Goal: Check status: Check status

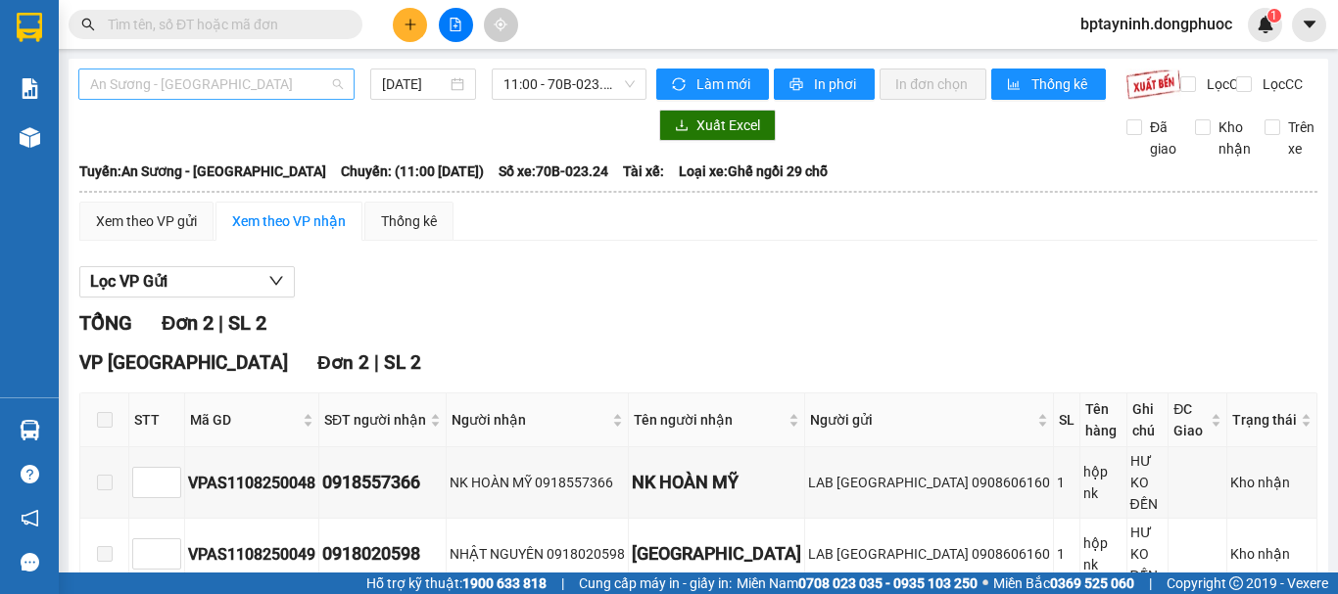
click at [266, 84] on span "An Sương - [GEOGRAPHIC_DATA]" at bounding box center [216, 84] width 253 height 29
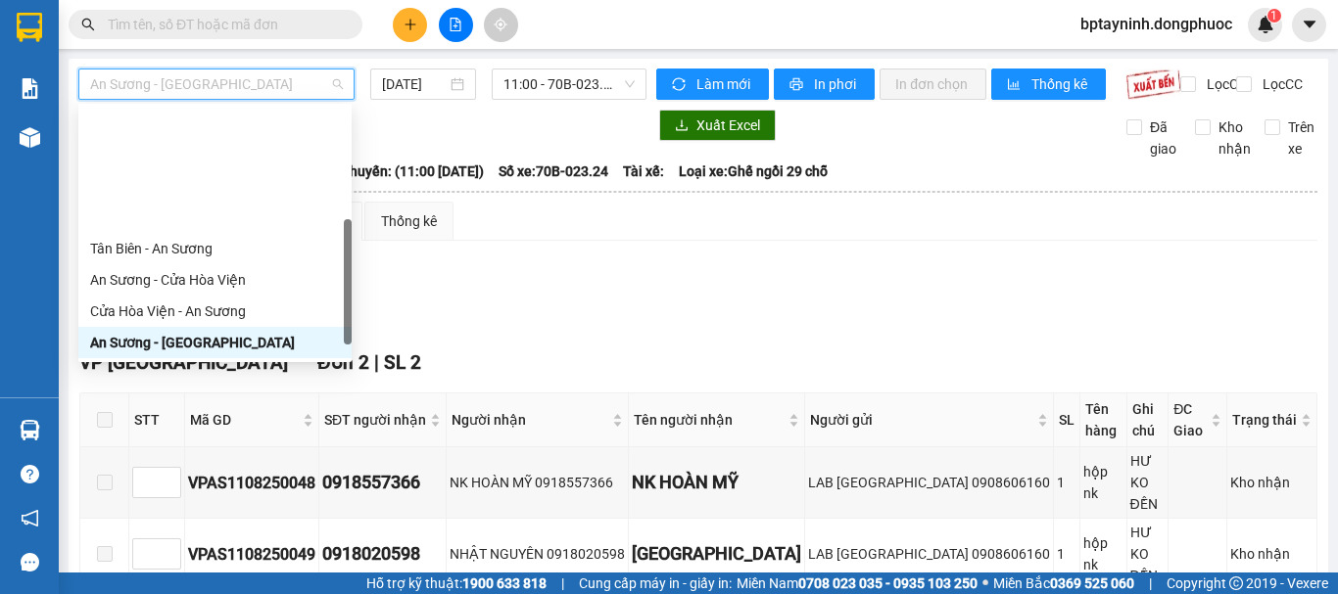
scroll to position [282, 0]
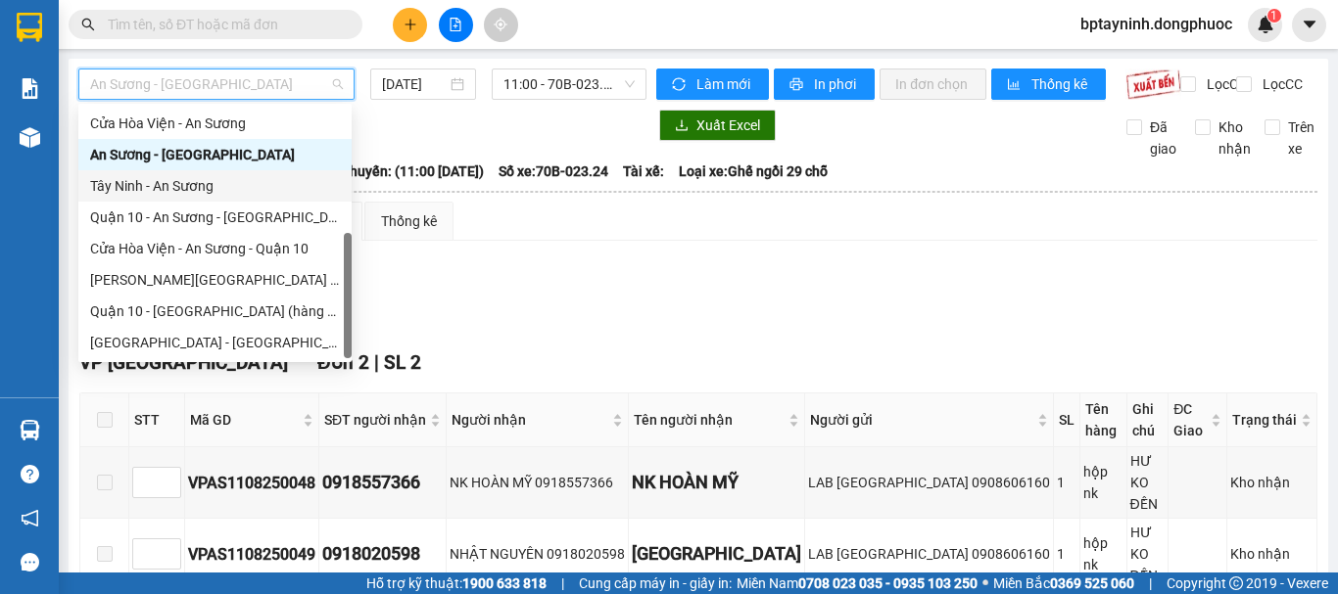
click at [233, 187] on div "Tây Ninh - An Sương" at bounding box center [215, 186] width 250 height 22
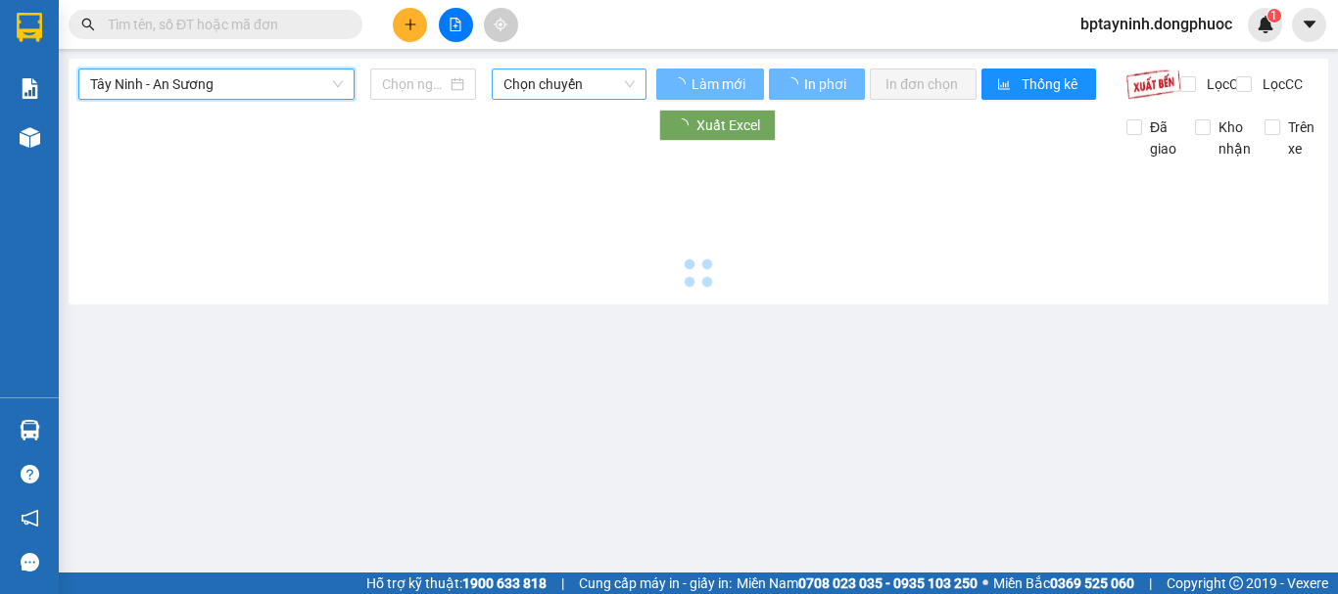
type input "[DATE]"
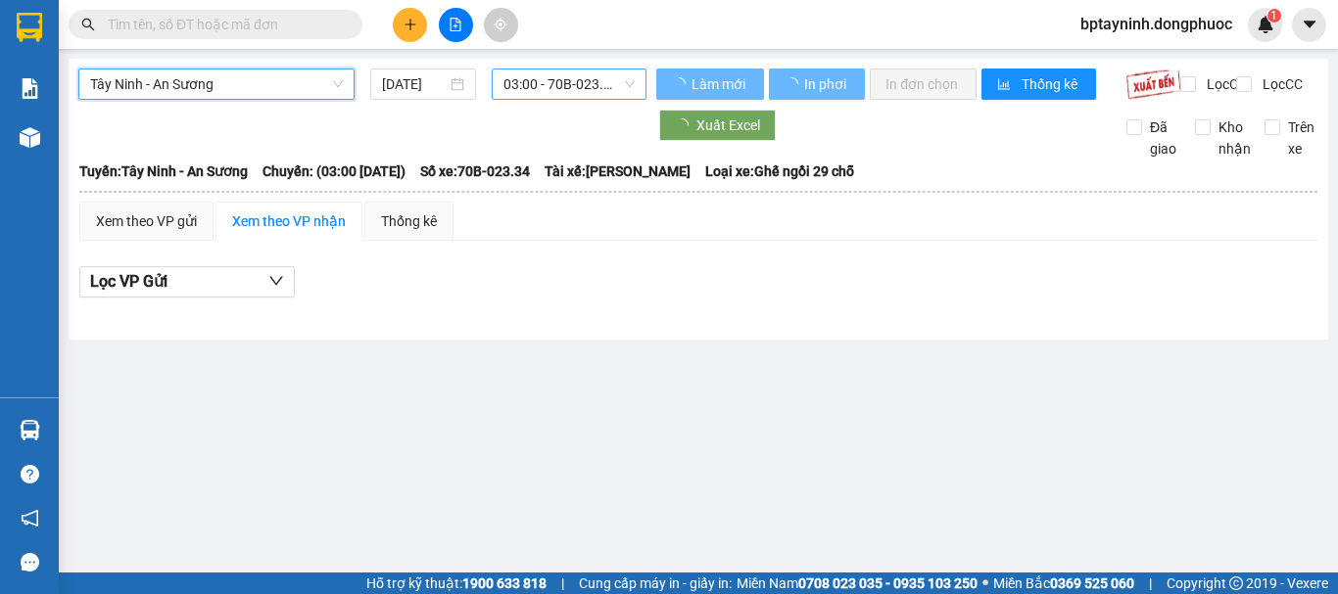
click at [547, 87] on span "03:00 - 70B-023.34" at bounding box center [568, 84] width 131 height 29
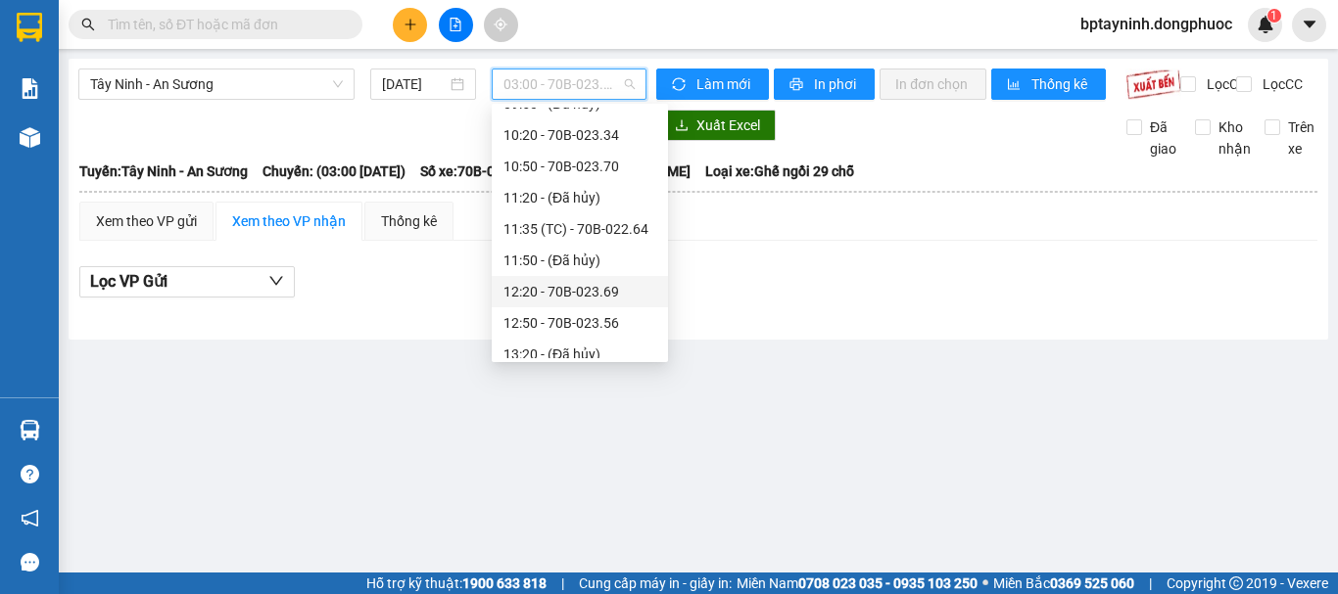
scroll to position [653, 0]
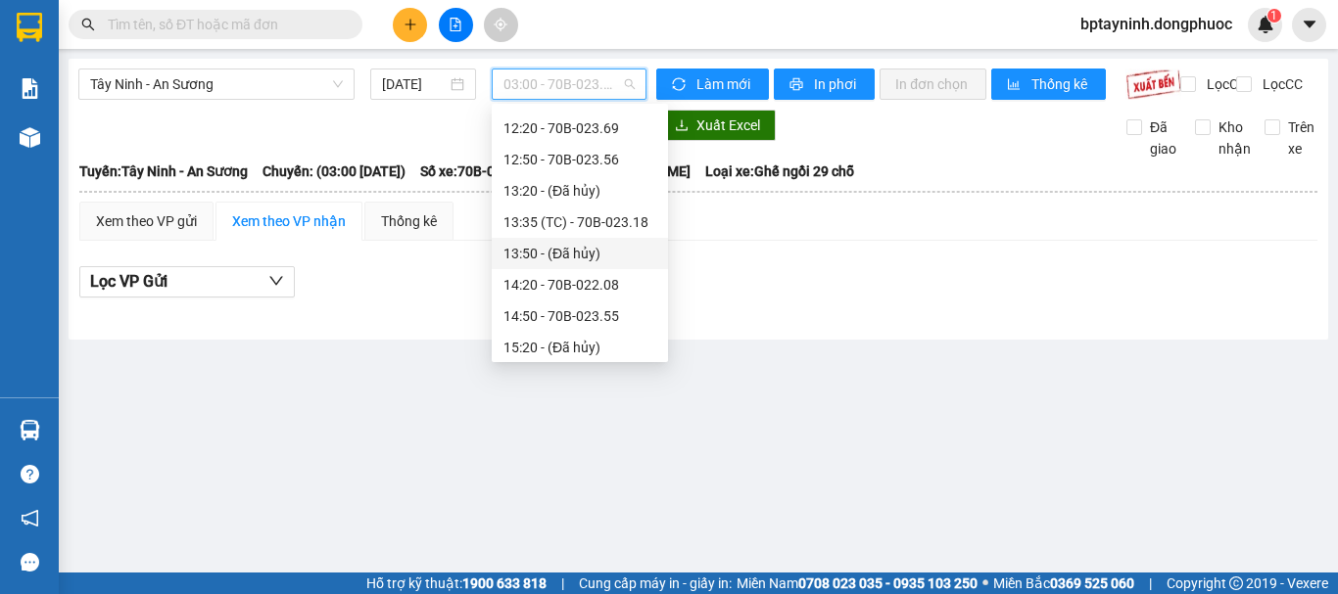
drag, startPoint x: 751, startPoint y: 310, endPoint x: 602, endPoint y: 335, distance: 150.9
click at [752, 299] on div "Lọc VP Gửi" at bounding box center [698, 282] width 1238 height 32
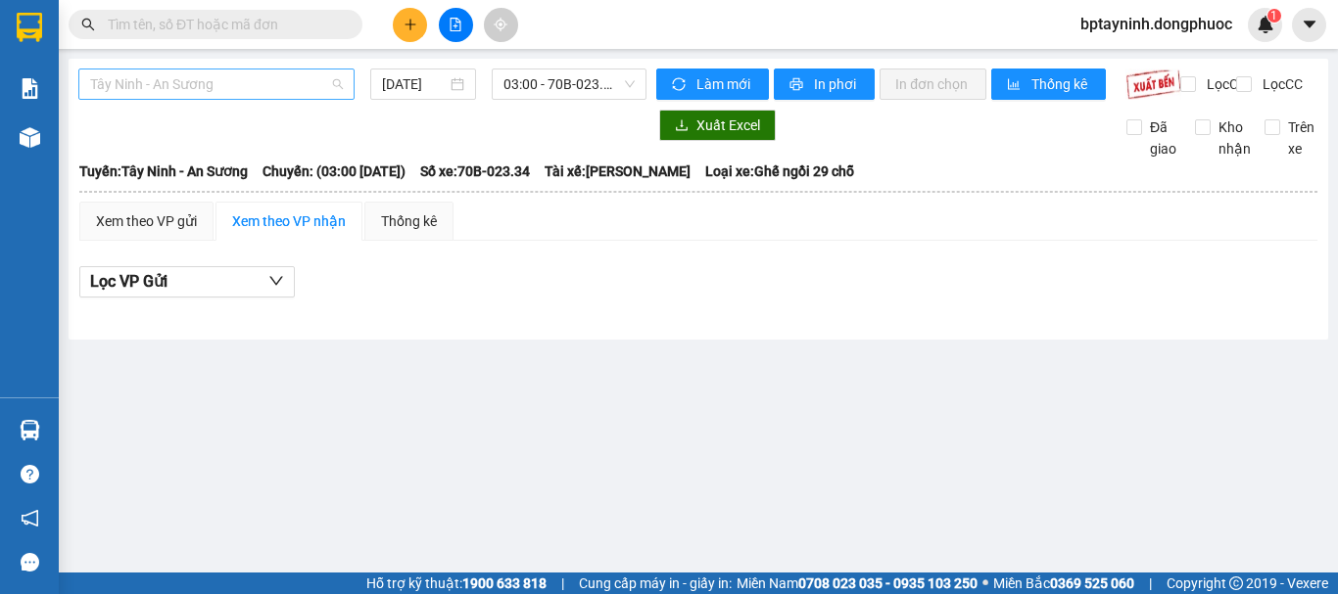
click at [298, 80] on span "Tây Ninh - An Sương" at bounding box center [216, 84] width 253 height 29
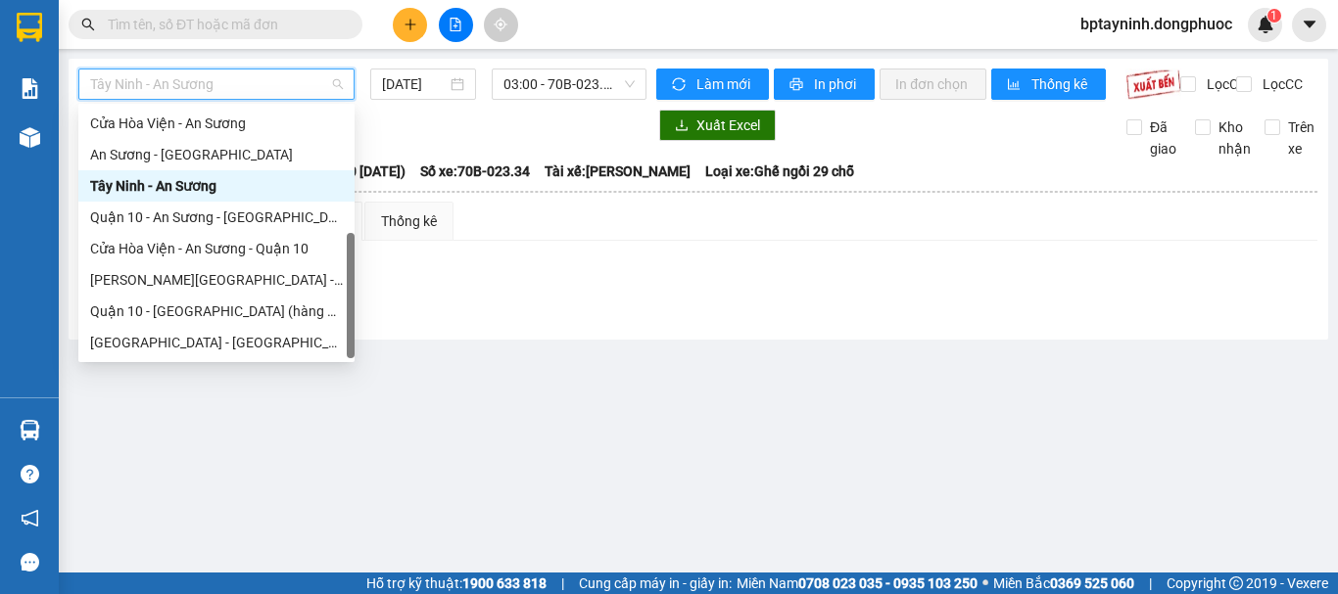
scroll to position [0, 0]
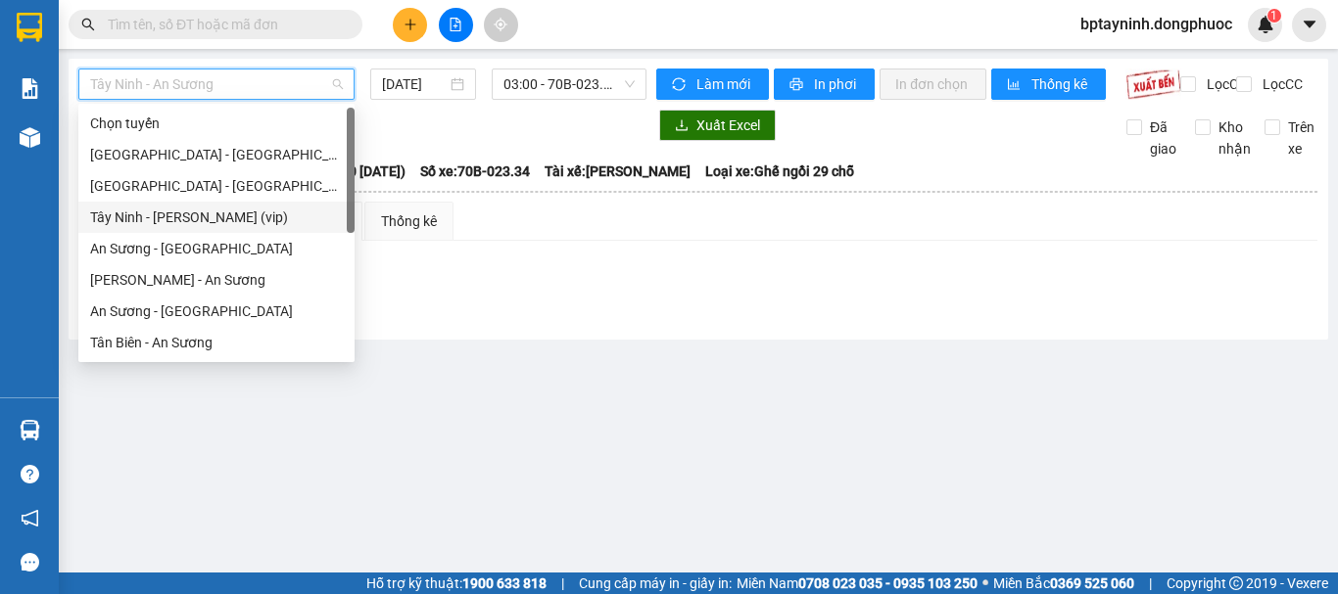
click at [259, 226] on div "Tây Ninh - [PERSON_NAME] (vip)" at bounding box center [216, 218] width 253 height 22
type input "[DATE]"
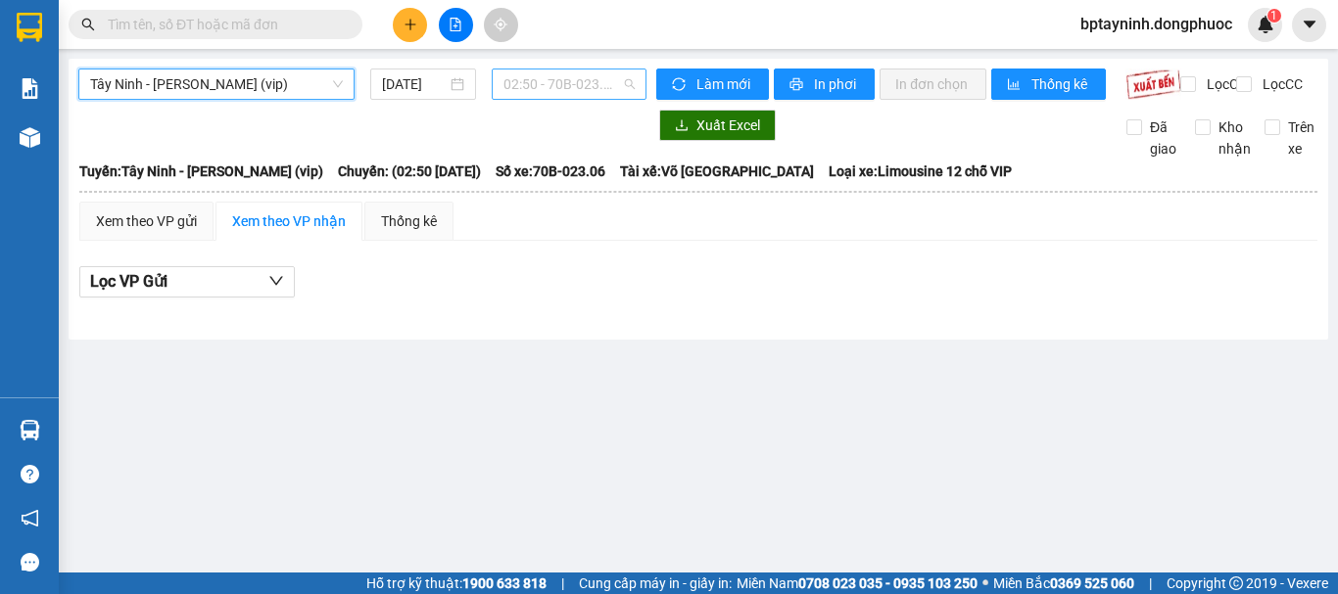
click at [557, 89] on span "02:50 - 70B-023.06" at bounding box center [568, 84] width 131 height 29
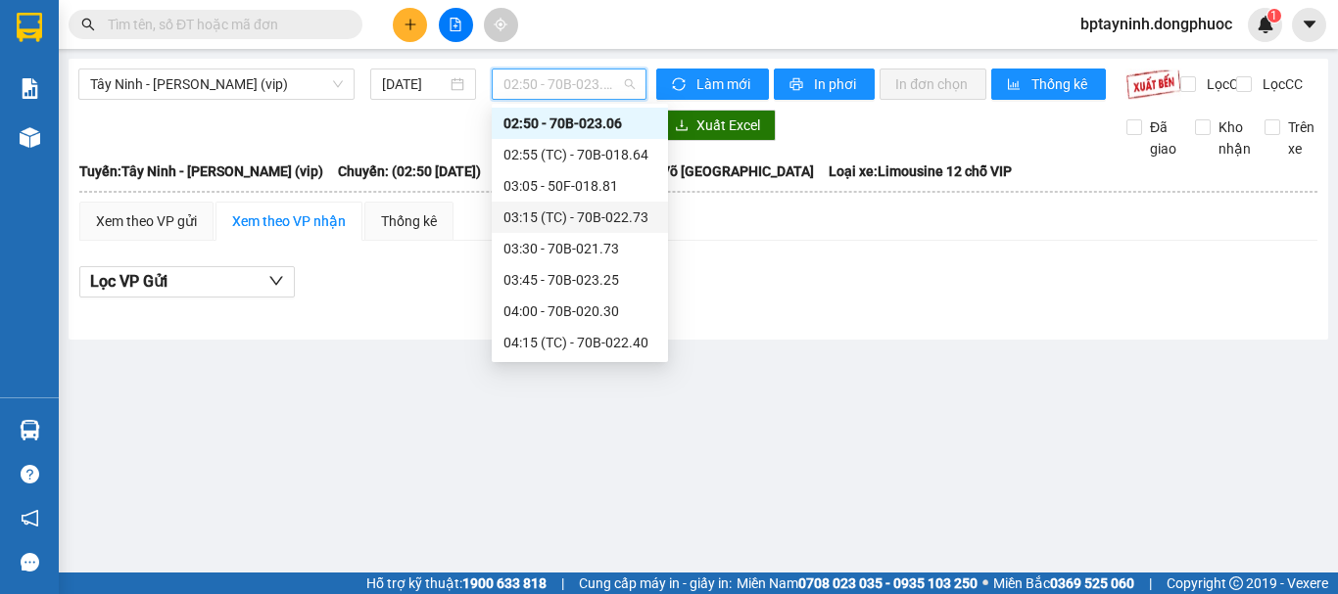
scroll to position [685, 0]
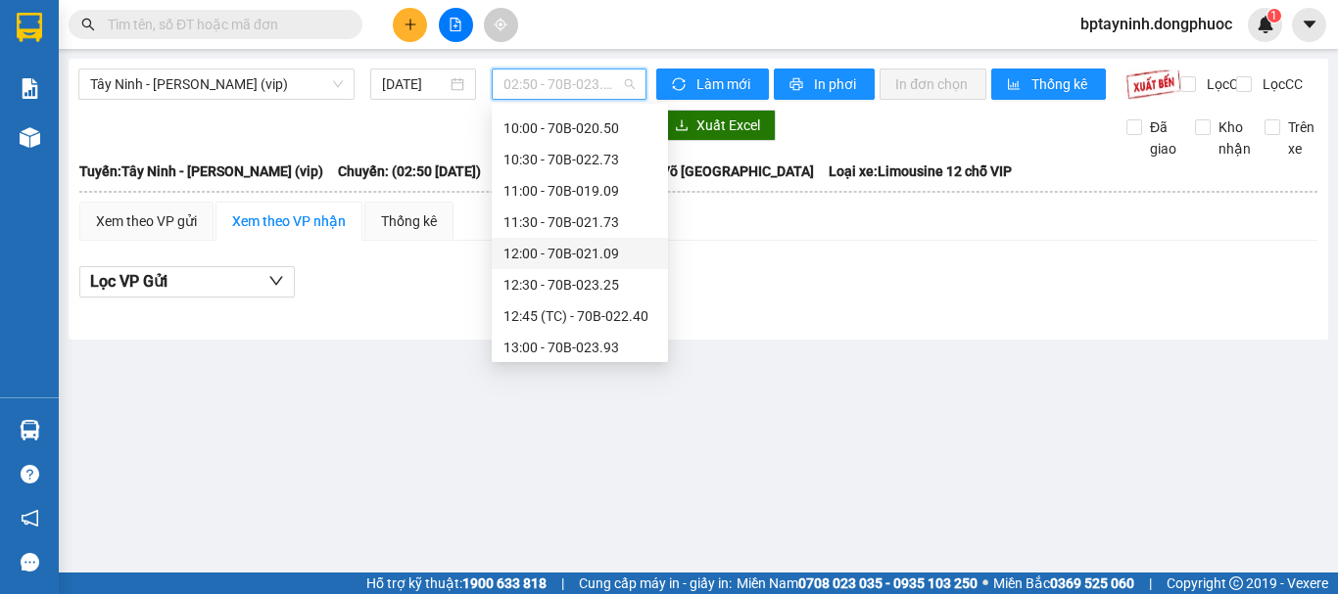
click at [255, 319] on div at bounding box center [698, 313] width 1238 height 11
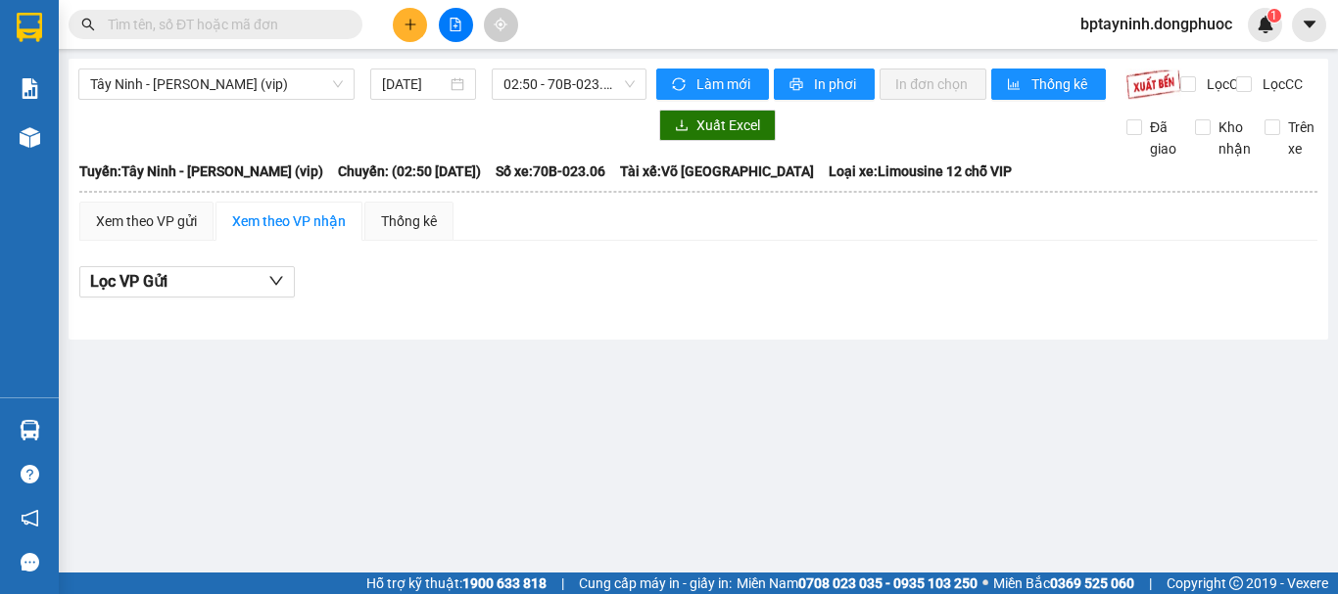
click at [70, 423] on main "Tây Ninh - [PERSON_NAME] (vip) [DATE] 02:50 - 70B-023.06 Làm mới In phơi In đơn…" at bounding box center [669, 286] width 1338 height 573
click at [50, 425] on div "Hàng sắp về" at bounding box center [29, 430] width 59 height 44
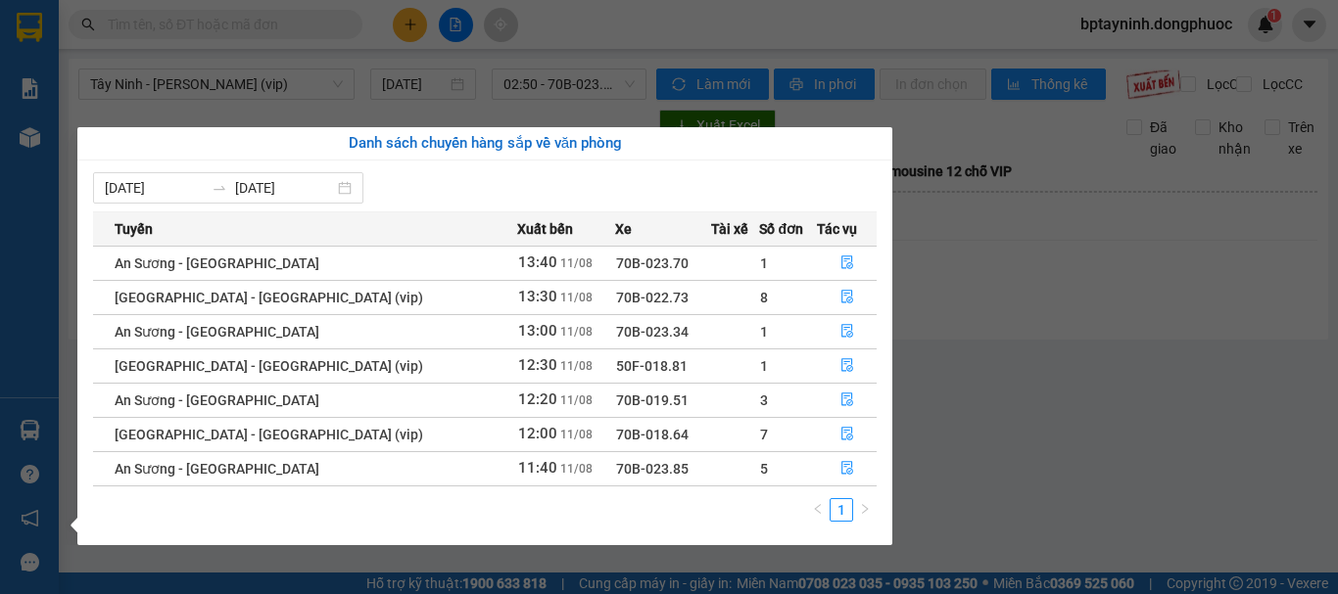
click at [921, 366] on section "Kết quả tìm kiếm ( 0 ) Bộ lọc No Data bptayninh.dongphuoc 1 Báo cáo Mẫu 1: Báo …" at bounding box center [669, 297] width 1338 height 594
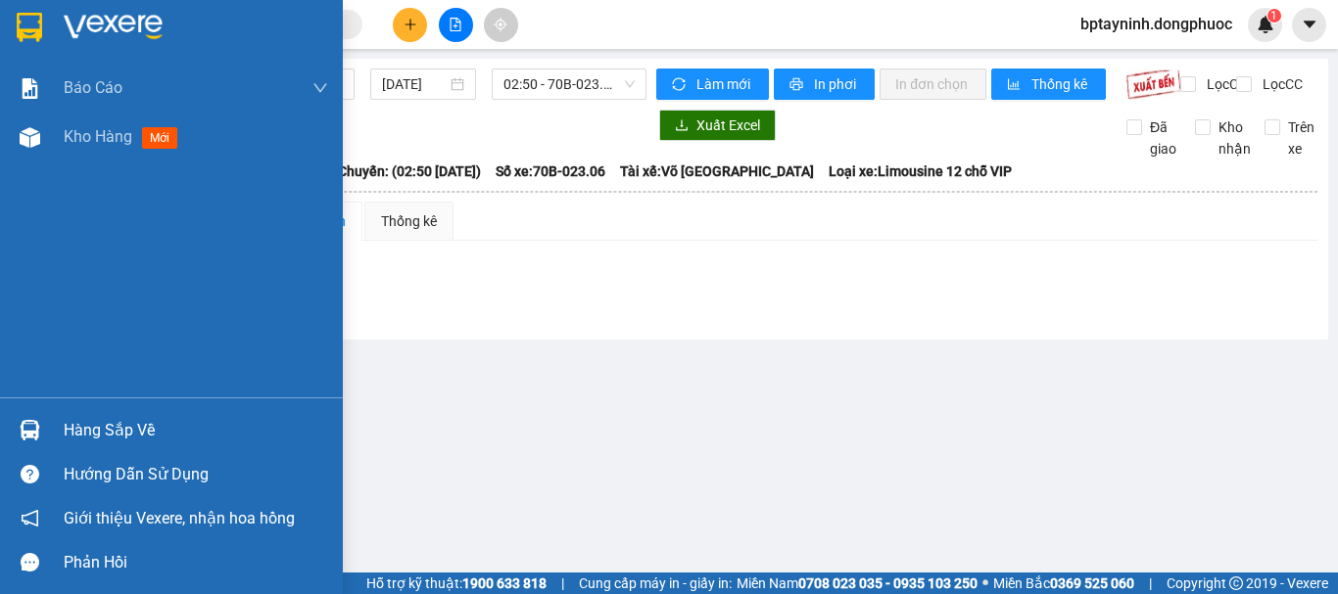
click at [59, 437] on div "Hàng sắp về" at bounding box center [171, 430] width 343 height 44
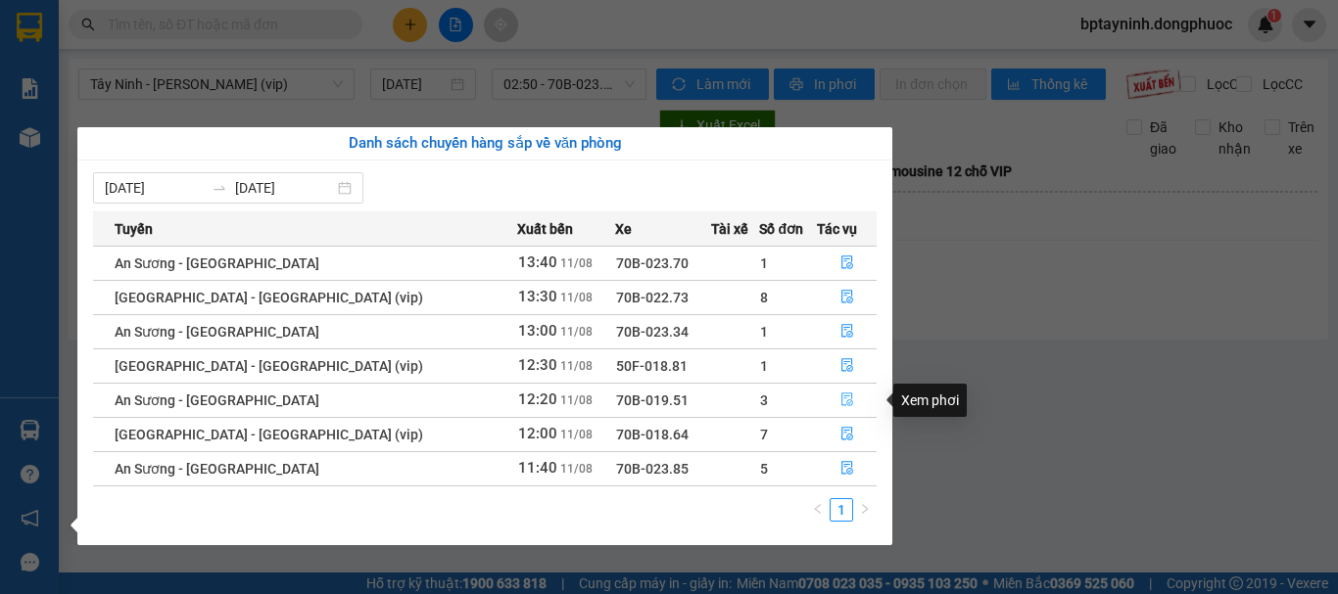
click at [843, 399] on icon "file-done" at bounding box center [847, 400] width 14 height 14
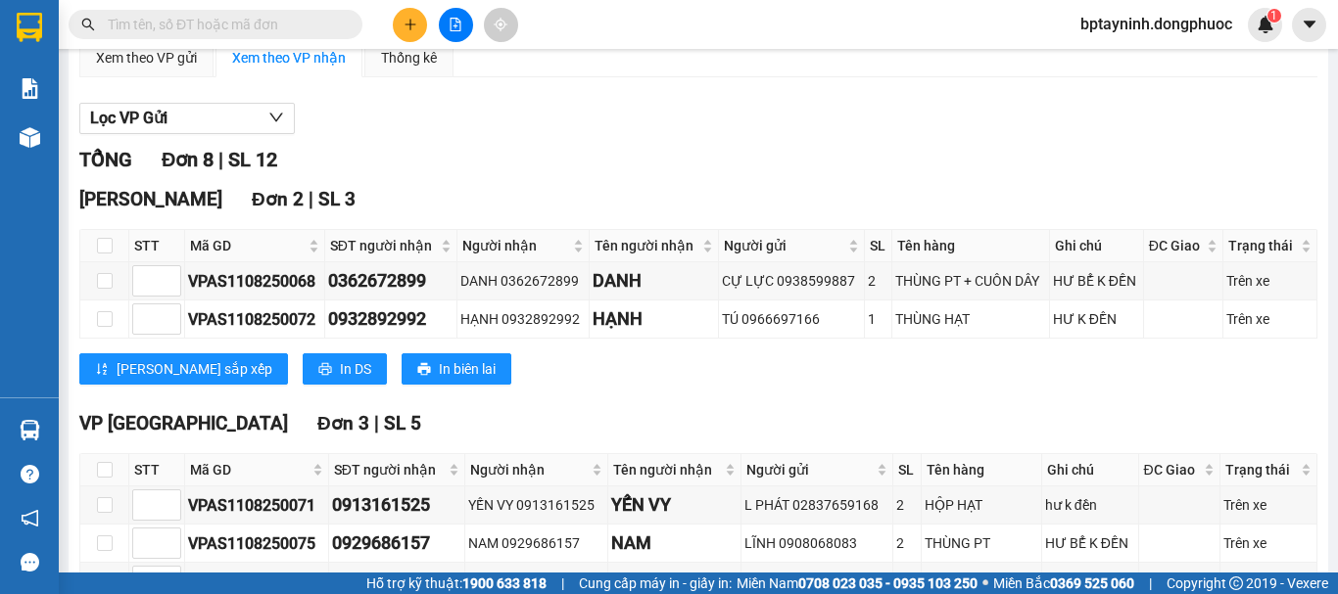
scroll to position [326, 0]
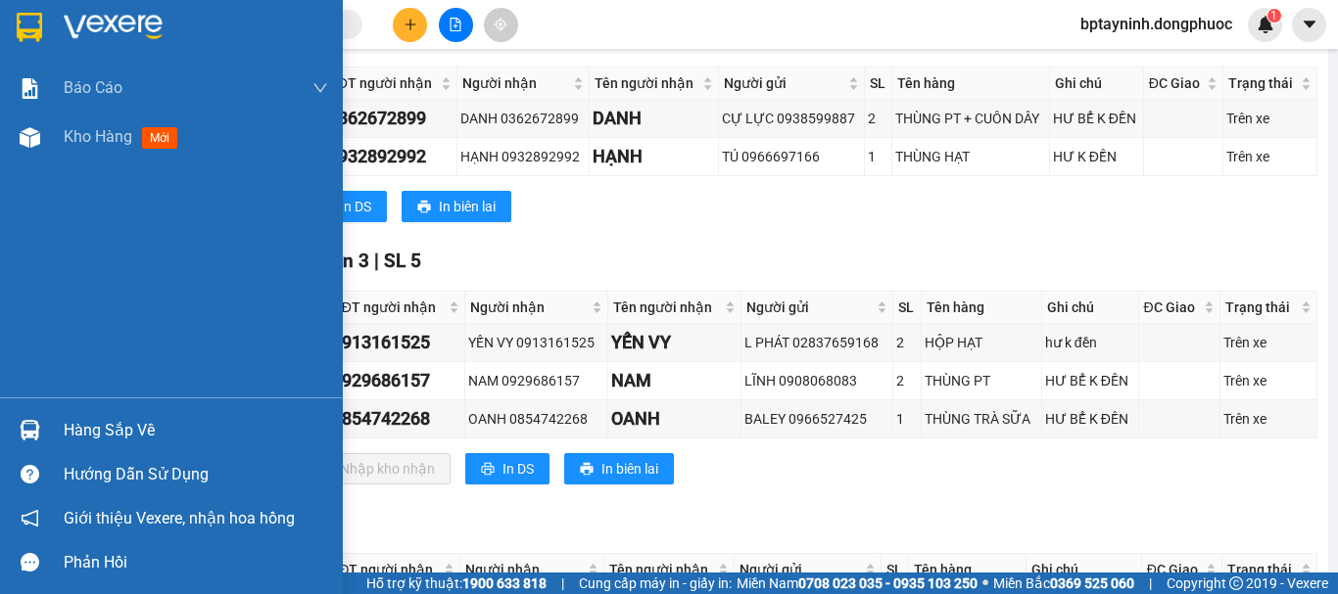
click at [43, 429] on div at bounding box center [30, 430] width 34 height 34
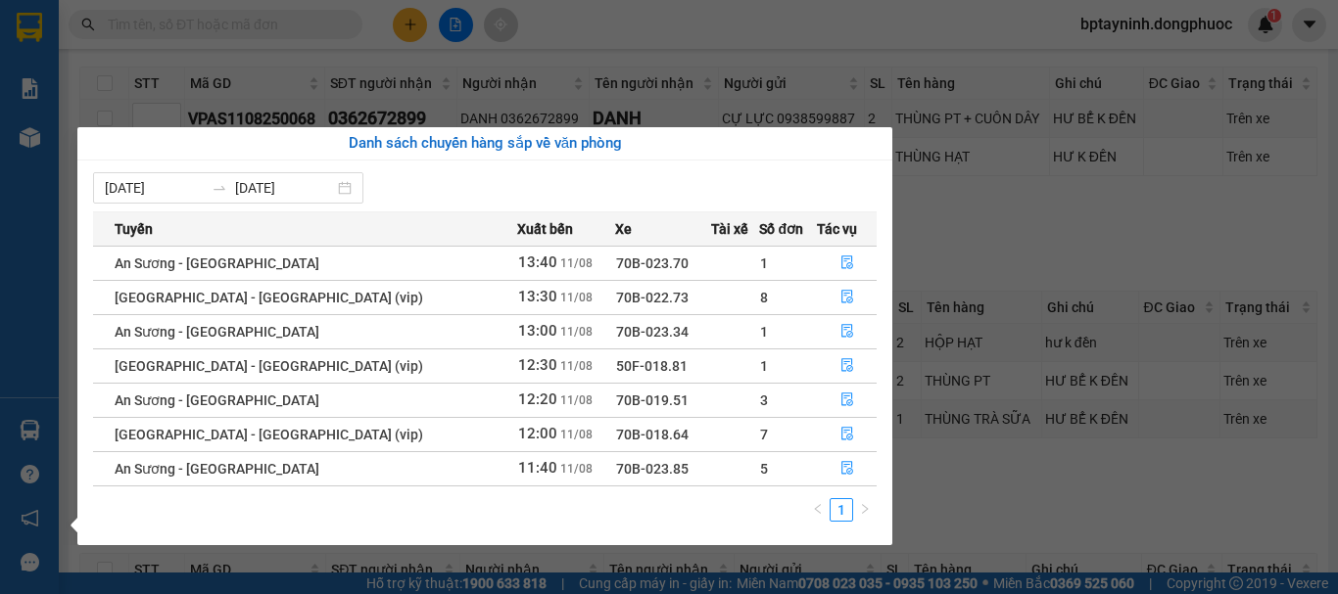
click at [1065, 229] on section "Kết quả tìm kiếm ( 0 ) Bộ lọc No Data bptayninh.dongphuoc 1 Báo cáo Mẫu 1: Báo …" at bounding box center [669, 297] width 1338 height 594
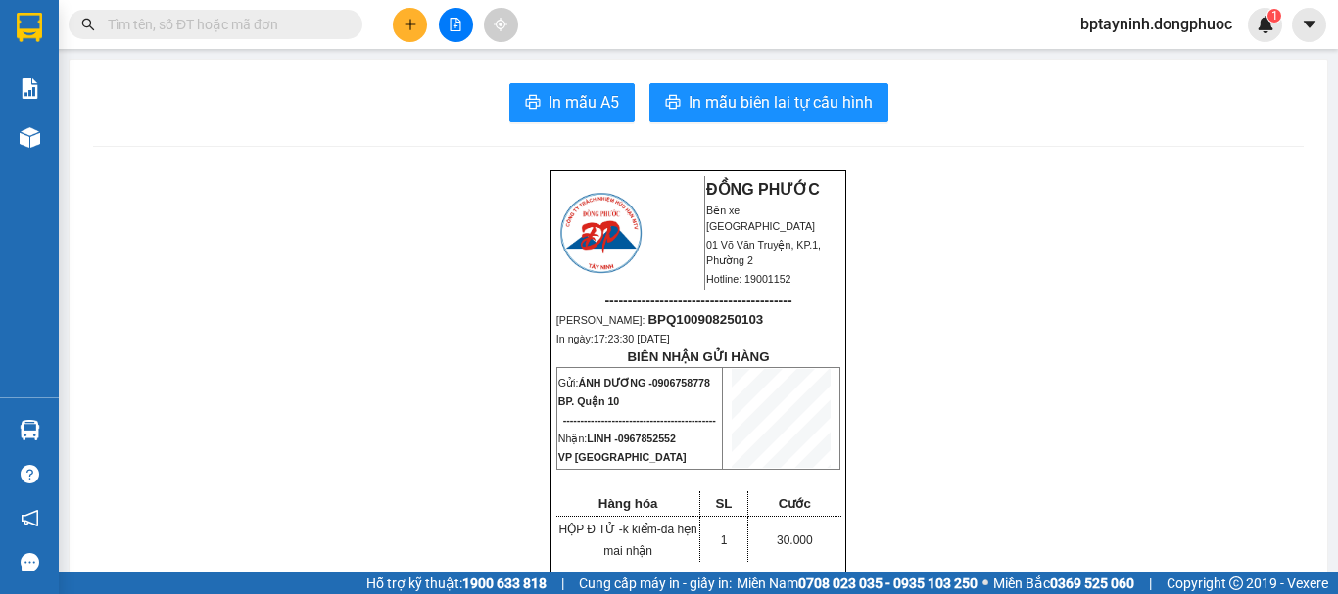
click at [44, 424] on div at bounding box center [30, 430] width 34 height 34
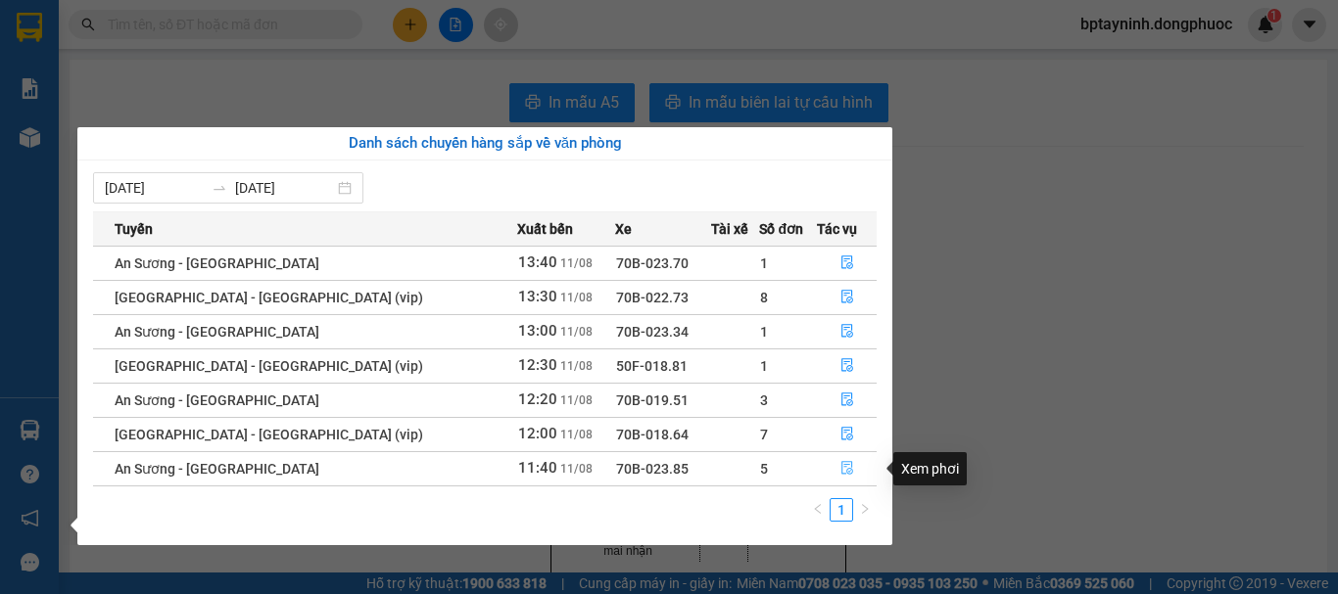
click at [840, 476] on span "file-done" at bounding box center [847, 469] width 14 height 16
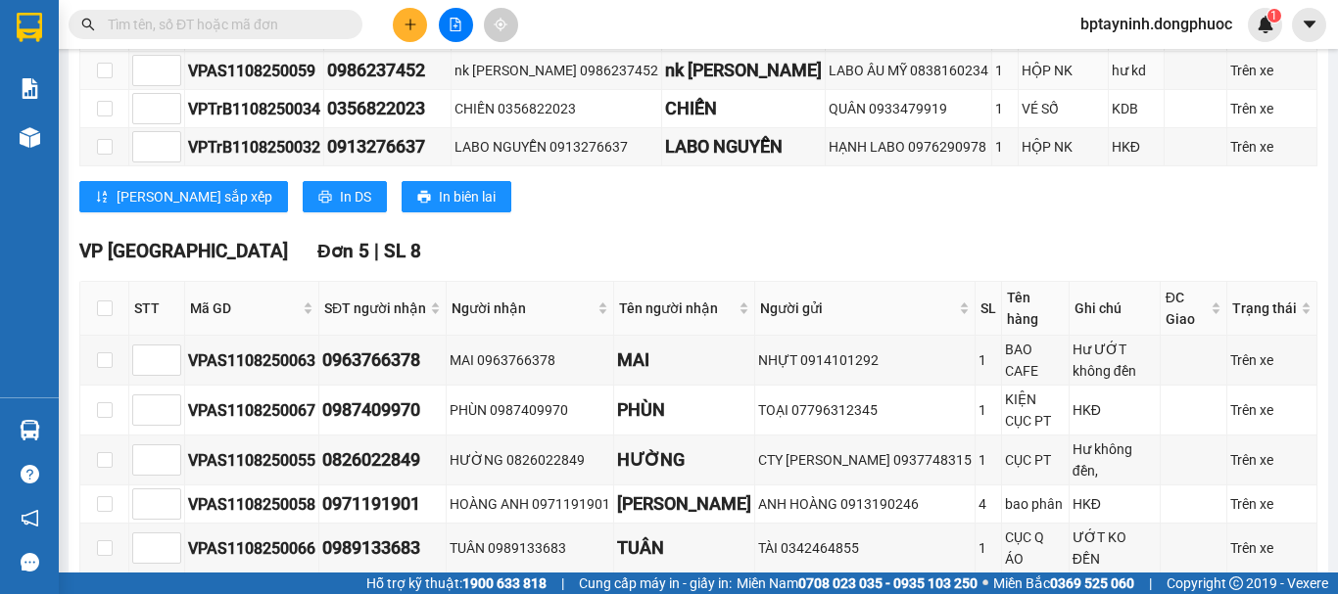
scroll to position [658, 0]
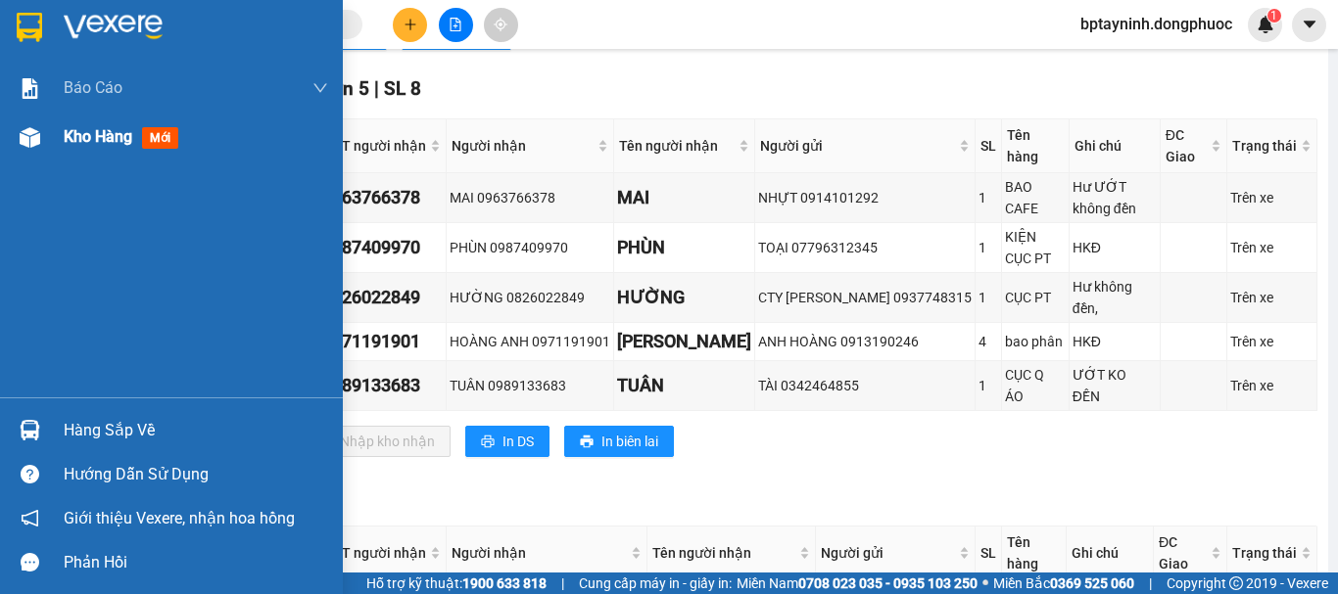
click at [90, 133] on span "Kho hàng" at bounding box center [98, 136] width 69 height 19
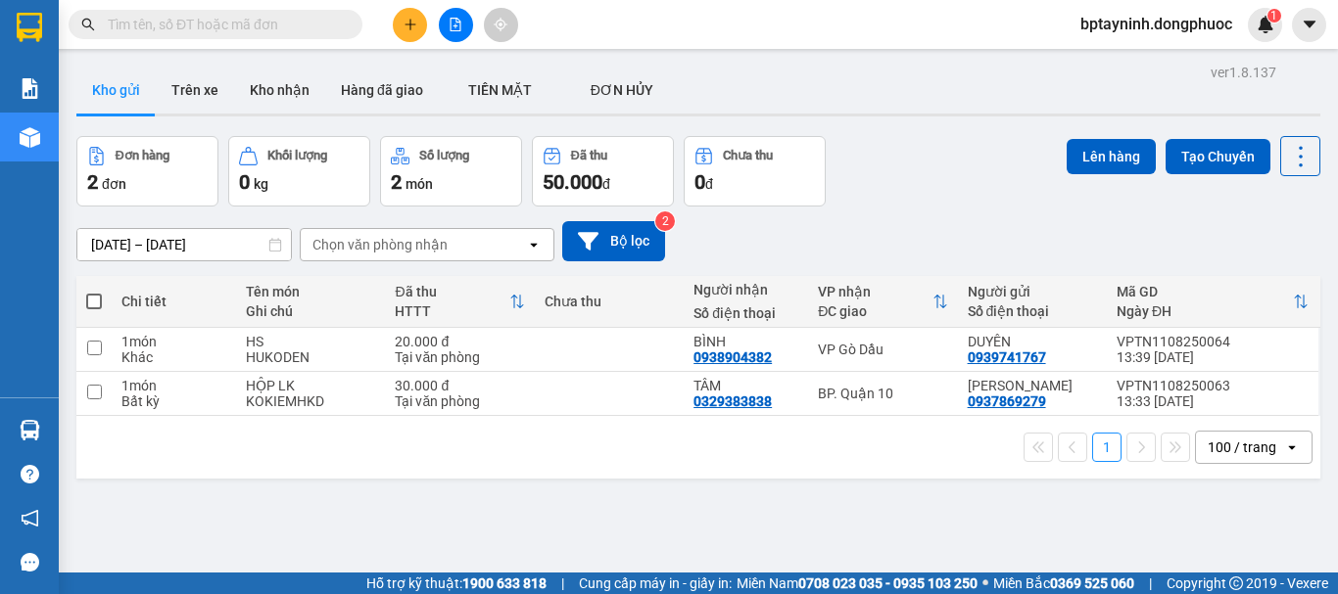
click at [930, 192] on div "Đơn hàng 2 đơn Khối lượng 0 kg Số lượng 2 món Đã thu 50.000 đ Chưa thu 0 đ Lên …" at bounding box center [698, 171] width 1244 height 71
